Goal: Submit feedback/report problem: Submit feedback/report problem

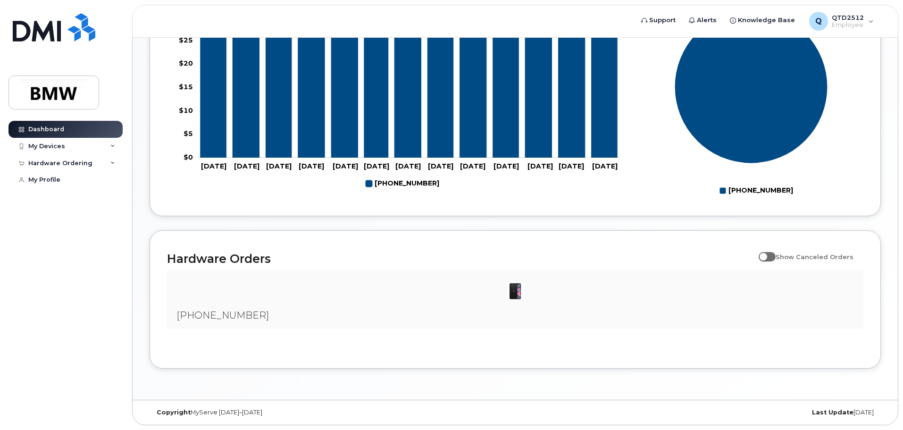
scroll to position [430, 0]
click at [616, 296] on div at bounding box center [516, 291] width 682 height 28
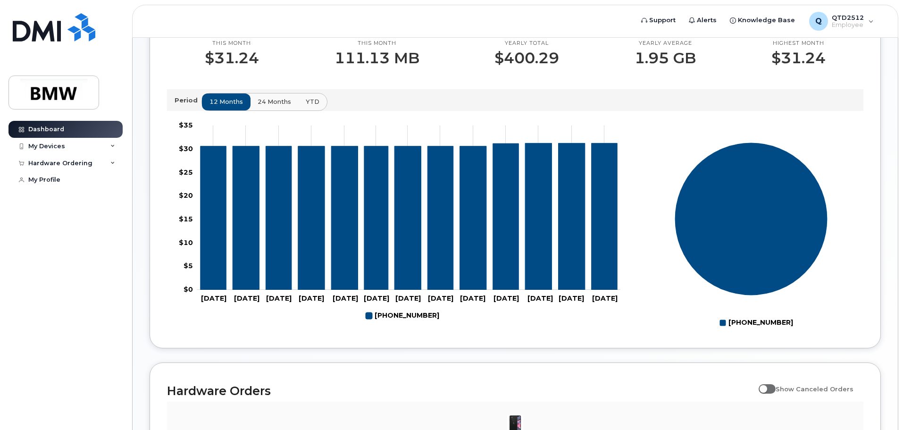
scroll to position [288, 0]
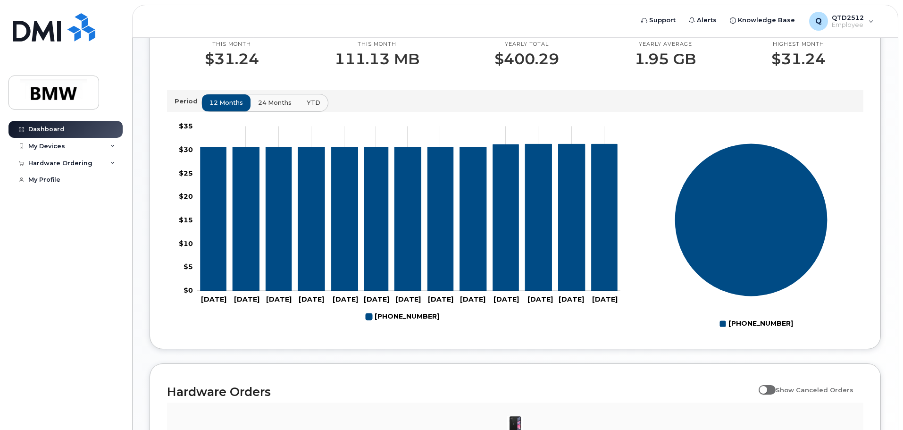
click at [282, 107] on span "24 months" at bounding box center [275, 102] width 34 height 9
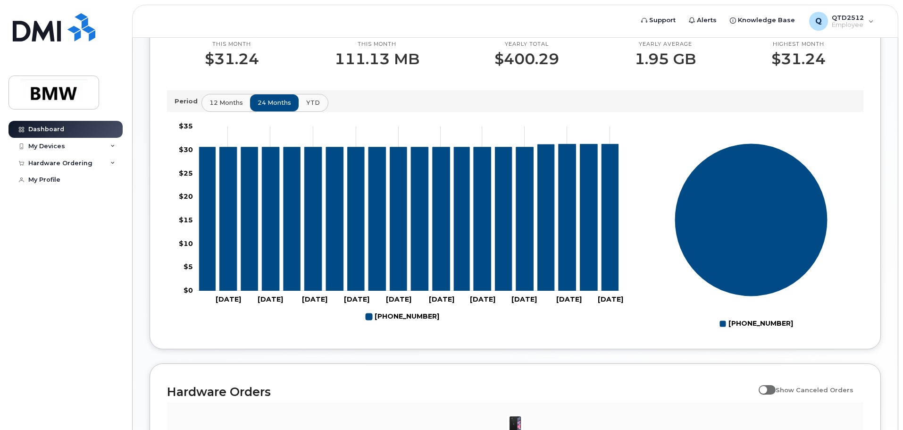
click at [310, 107] on span "YTD" at bounding box center [313, 102] width 14 height 9
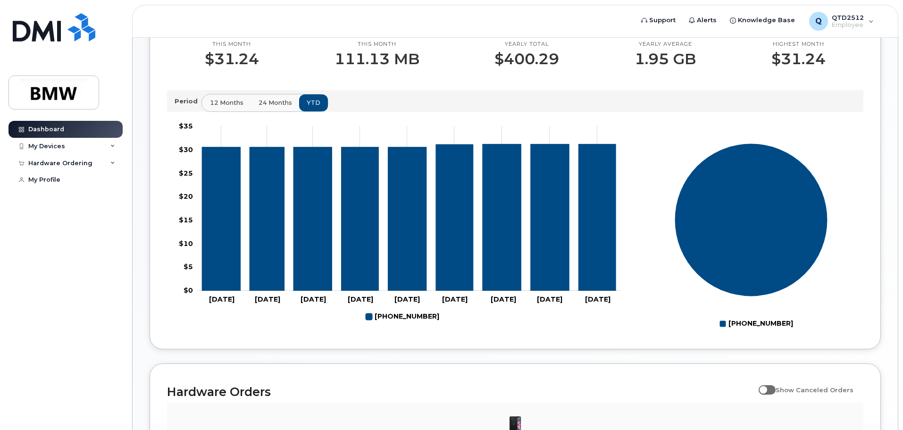
click at [229, 107] on span "12 months" at bounding box center [227, 102] width 34 height 9
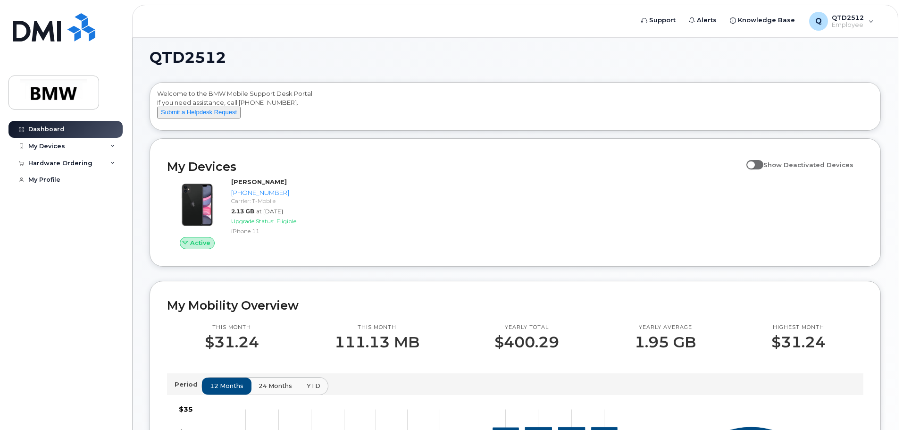
scroll to position [0, 0]
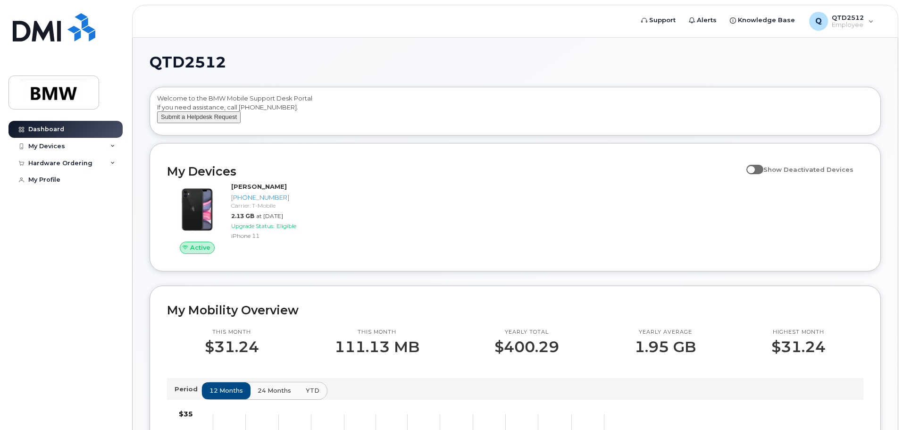
click at [219, 123] on button "Submit a Helpdesk Request" at bounding box center [199, 117] width 84 height 12
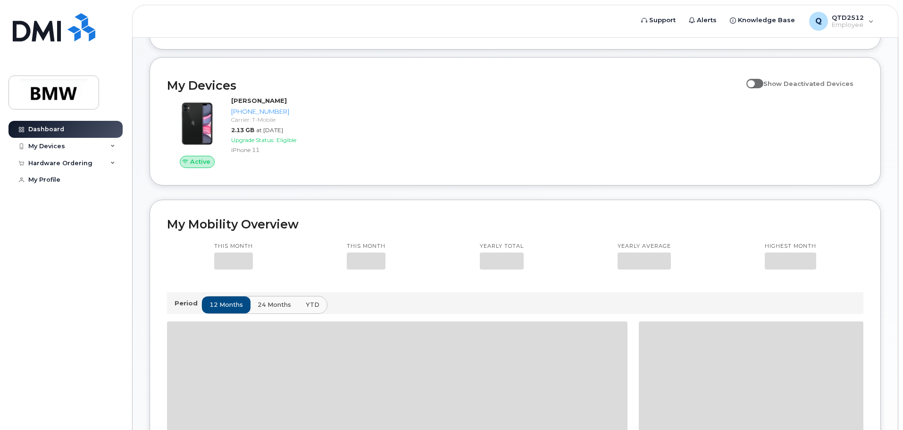
scroll to position [189, 0]
